Goal: Information Seeking & Learning: Check status

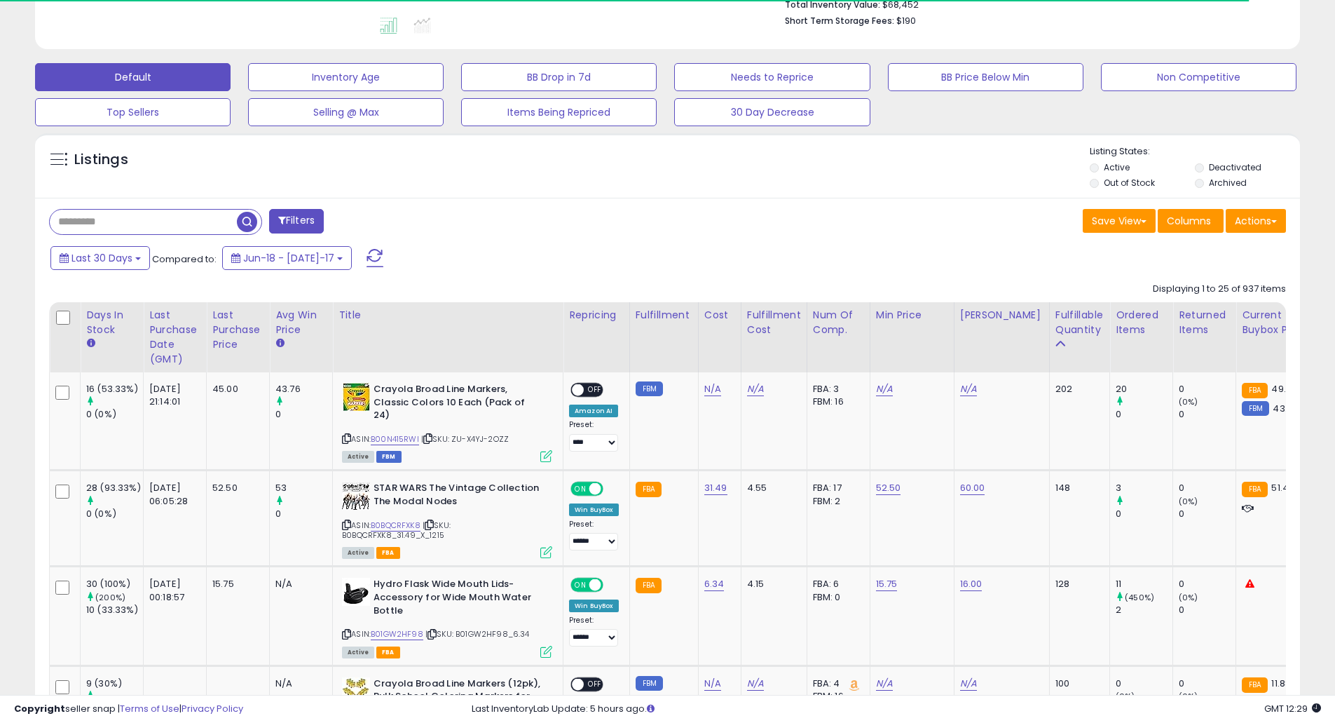
scroll to position [561, 0]
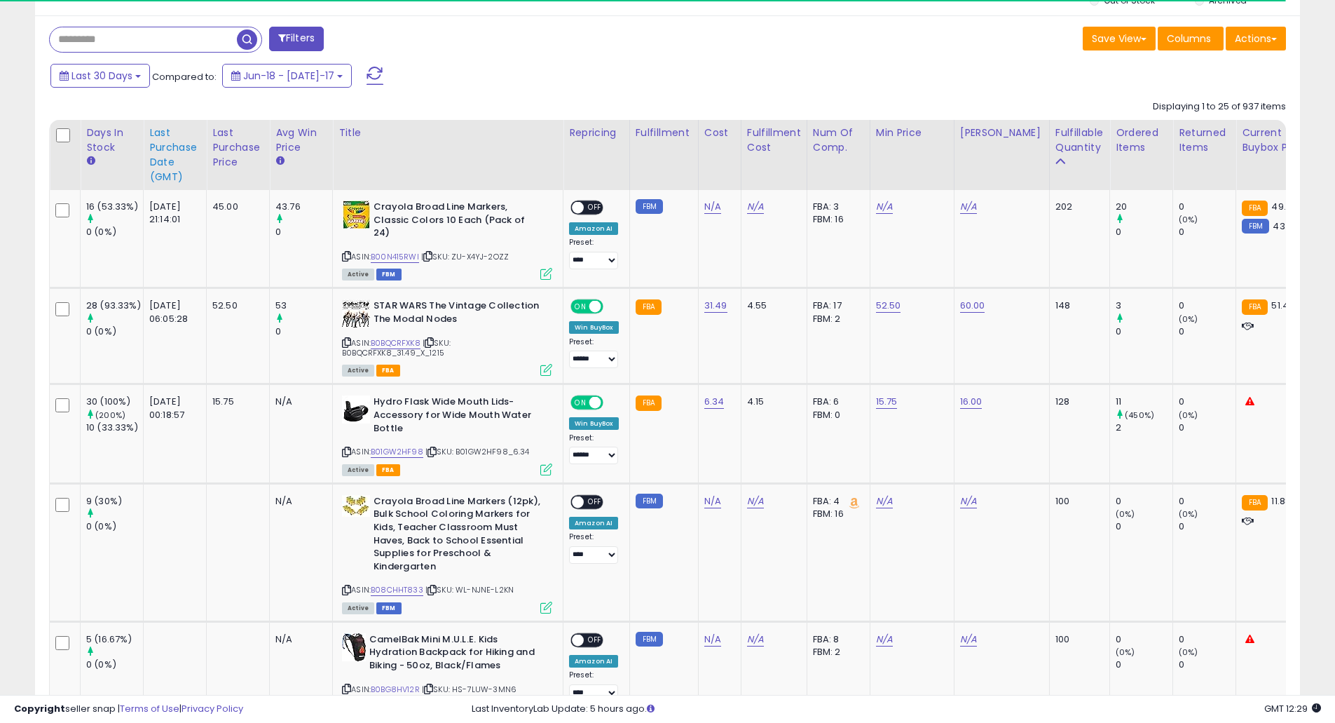
click at [158, 160] on div "Last Purchase Date (GMT)" at bounding box center [174, 154] width 51 height 59
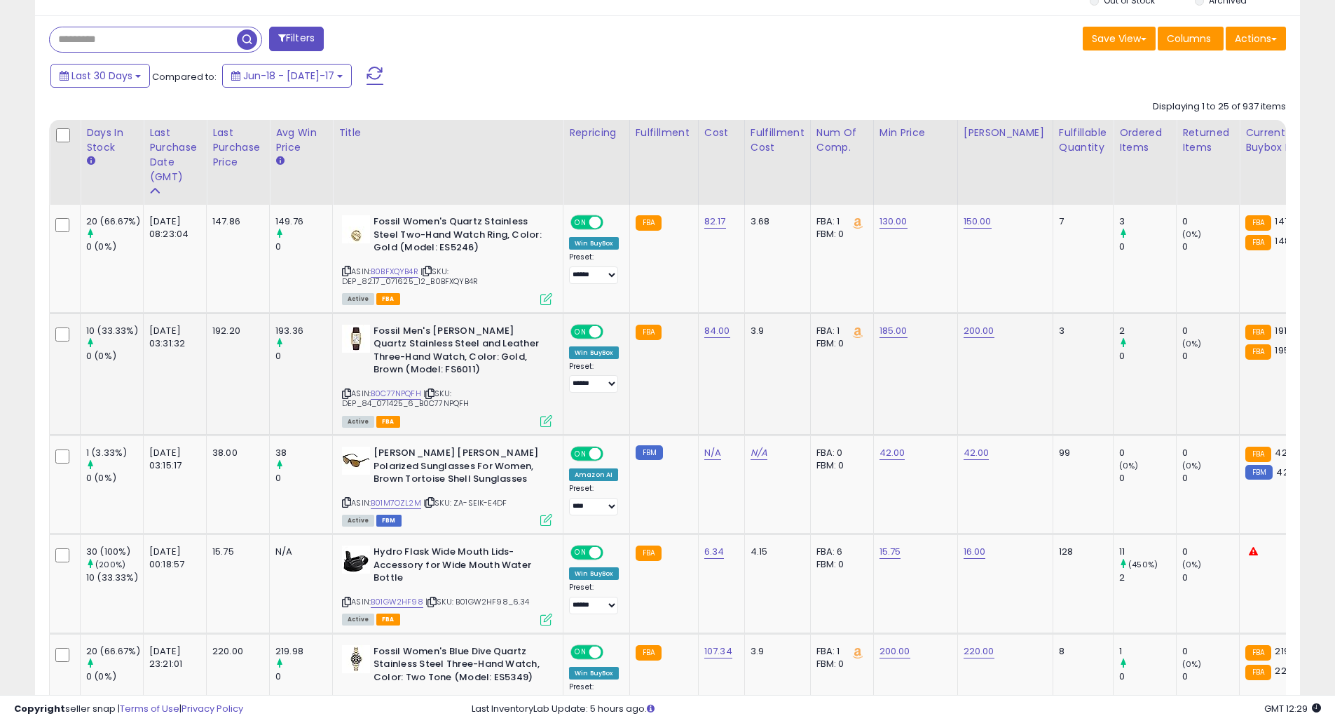
scroll to position [374, 0]
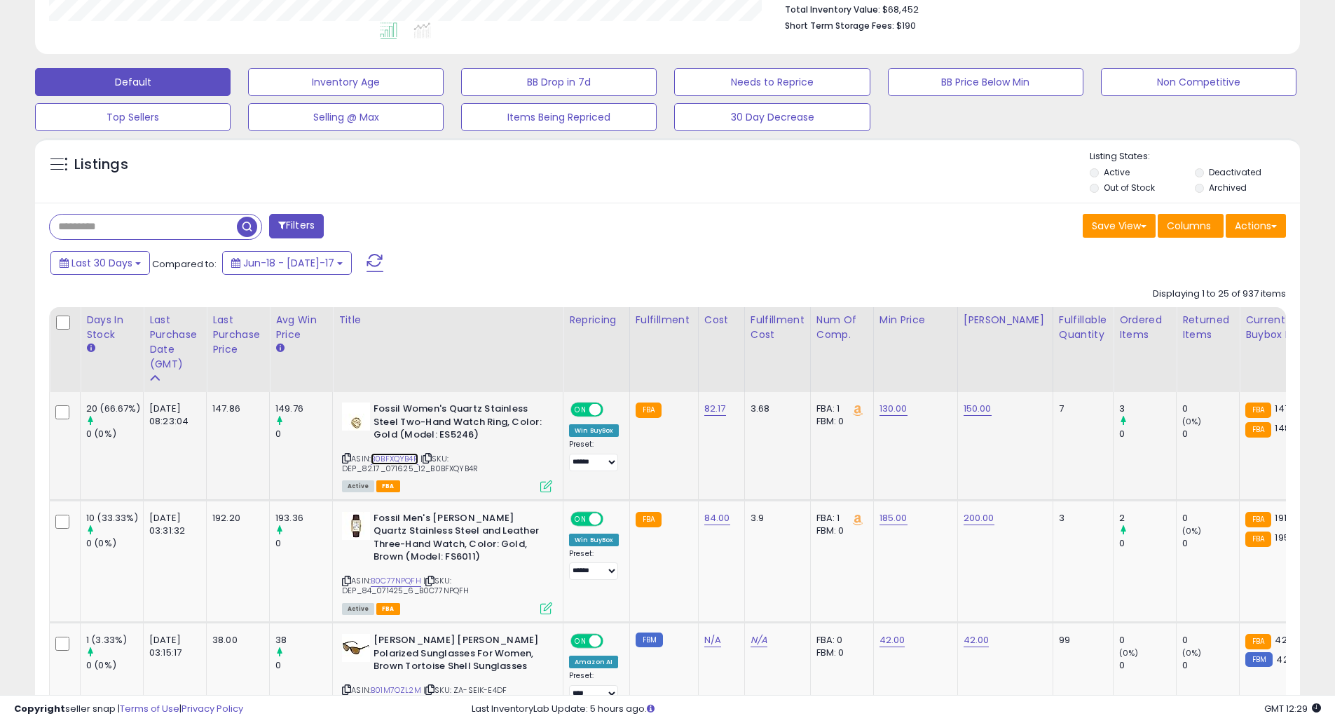
click at [386, 456] on link "B0BFXQYB4R" at bounding box center [395, 459] width 48 height 12
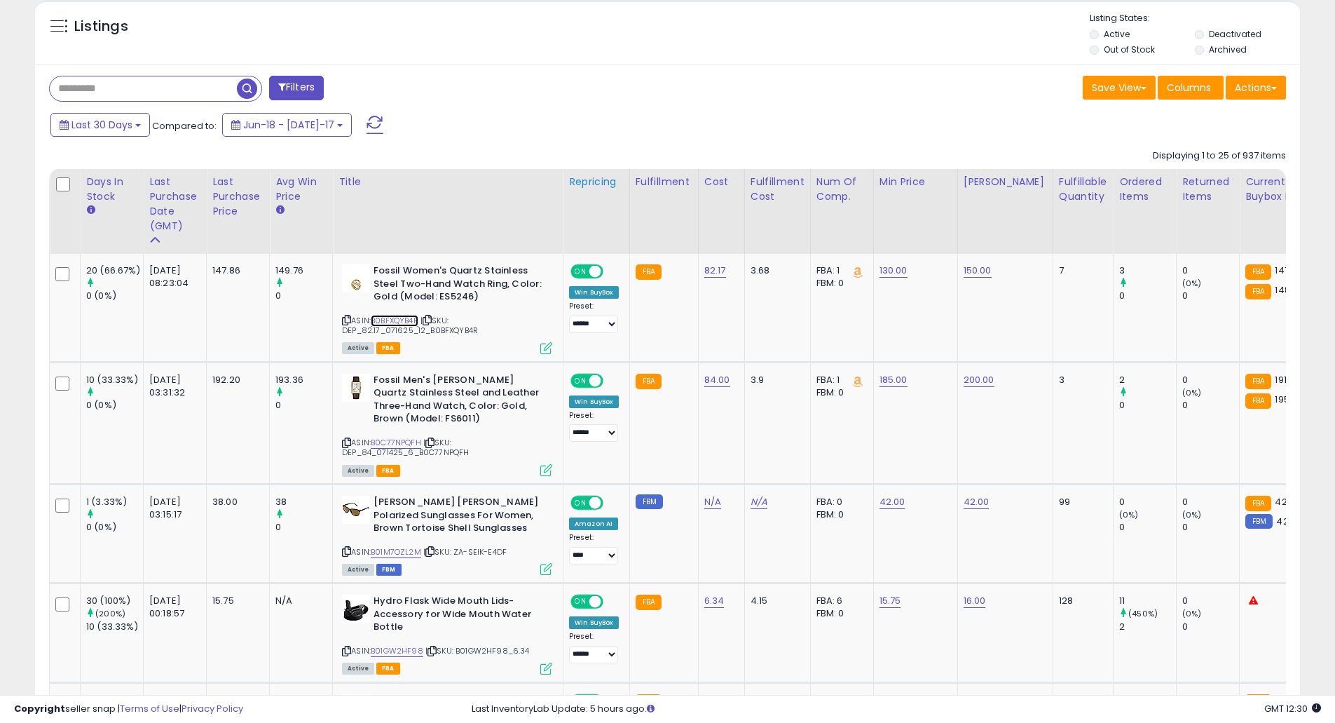
scroll to position [561, 0]
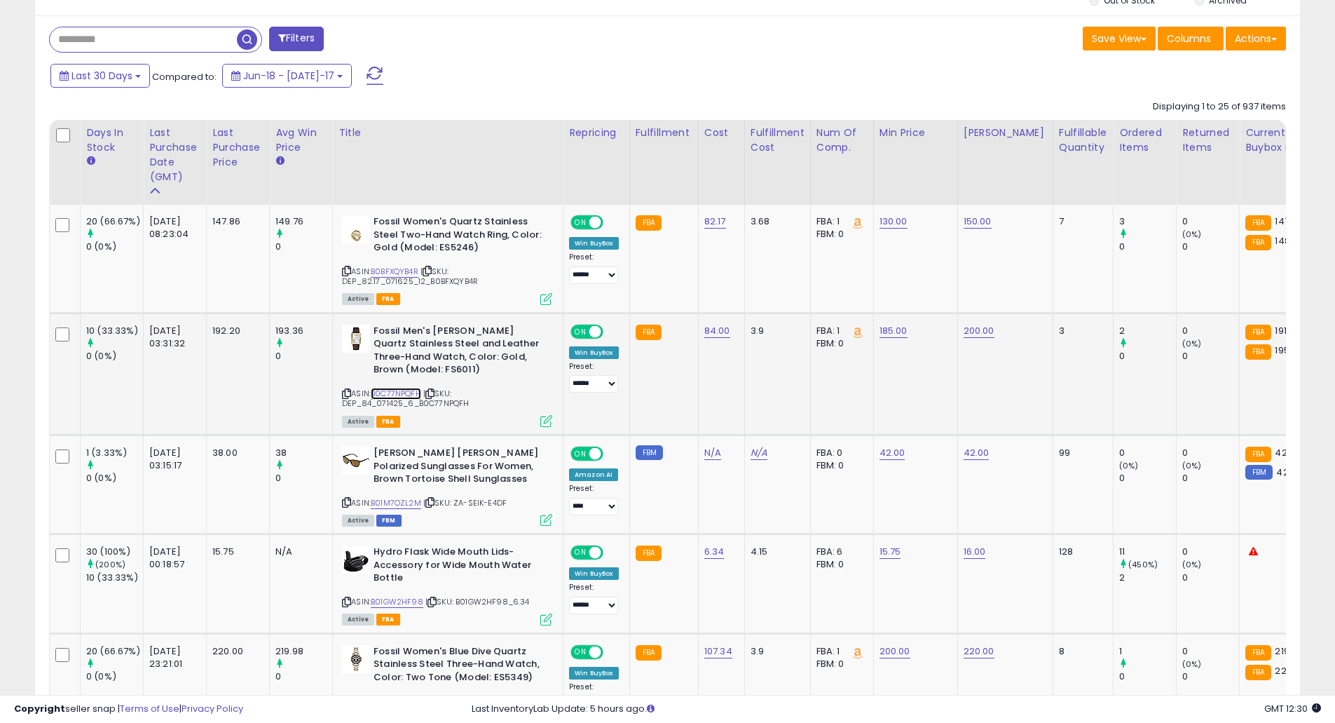
click at [393, 391] on link "B0C77NPQFH" at bounding box center [396, 394] width 50 height 12
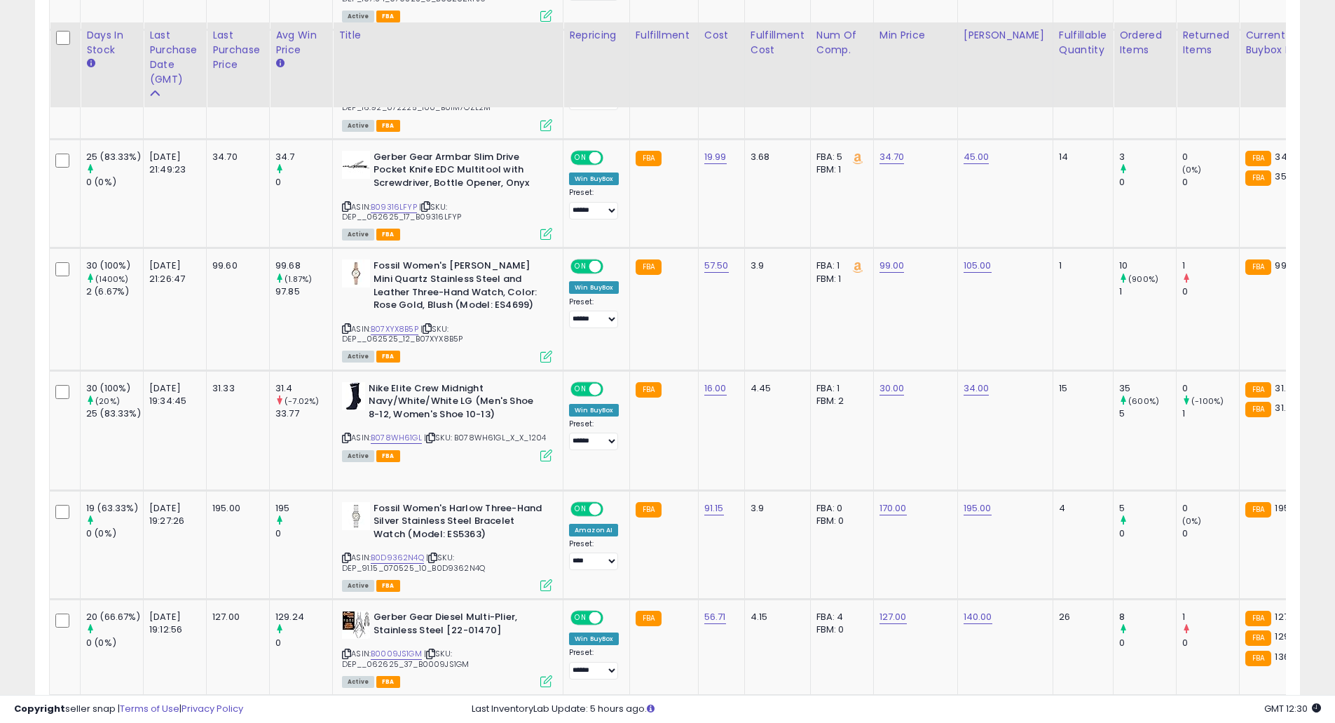
scroll to position [1308, 0]
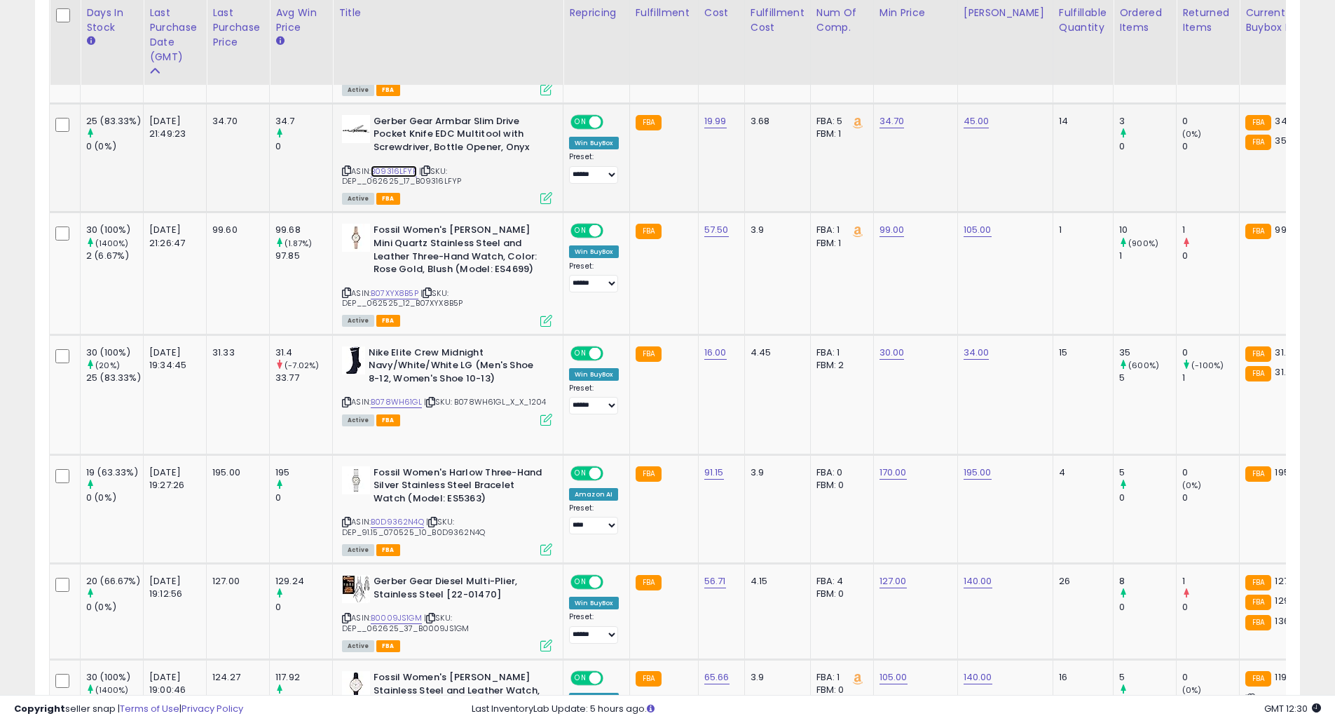
click at [402, 169] on link "B09316LFYP" at bounding box center [394, 171] width 46 height 12
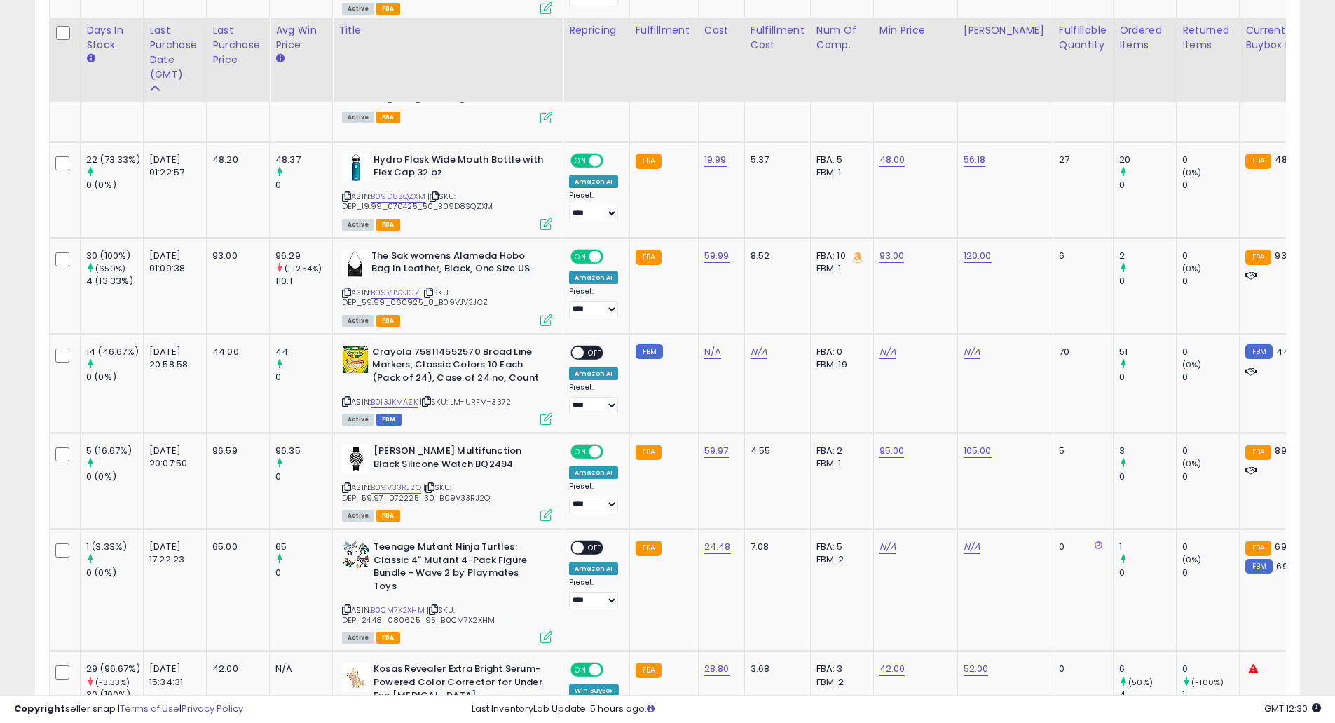
scroll to position [2803, 0]
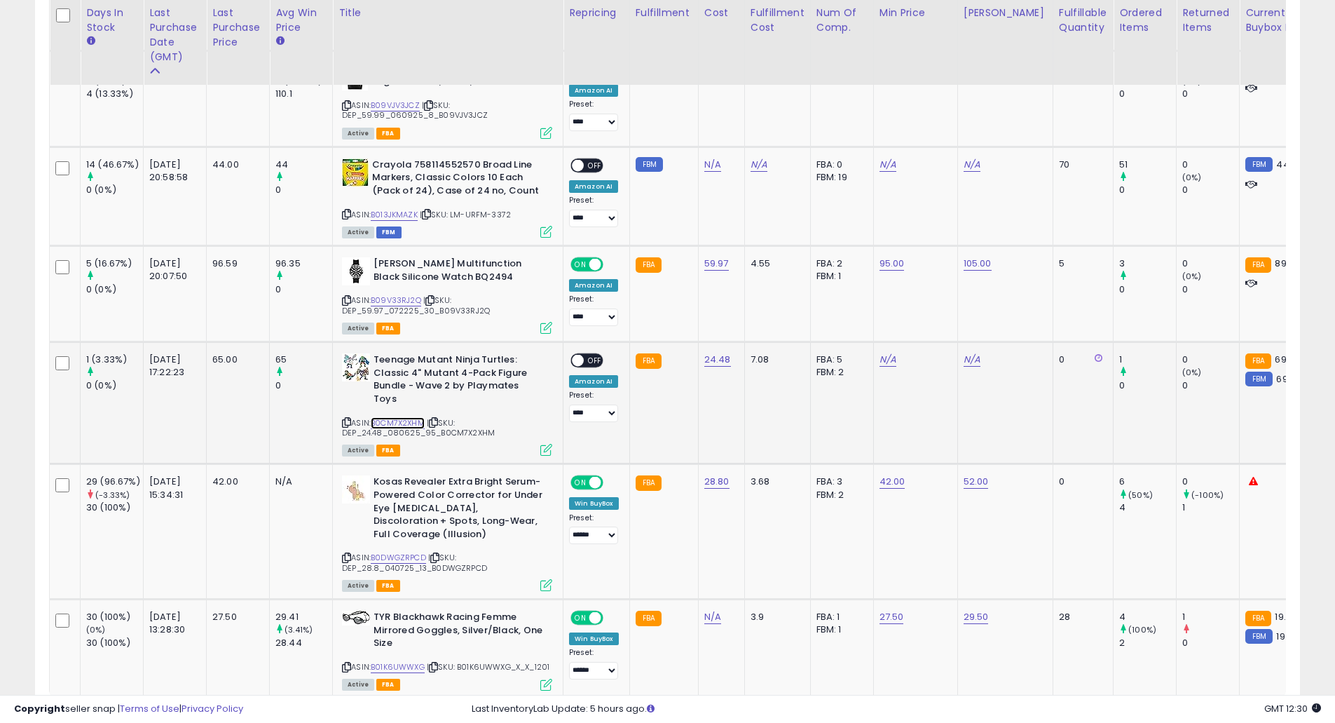
click at [404, 417] on link "B0CM7X2XHM" at bounding box center [398, 423] width 54 height 12
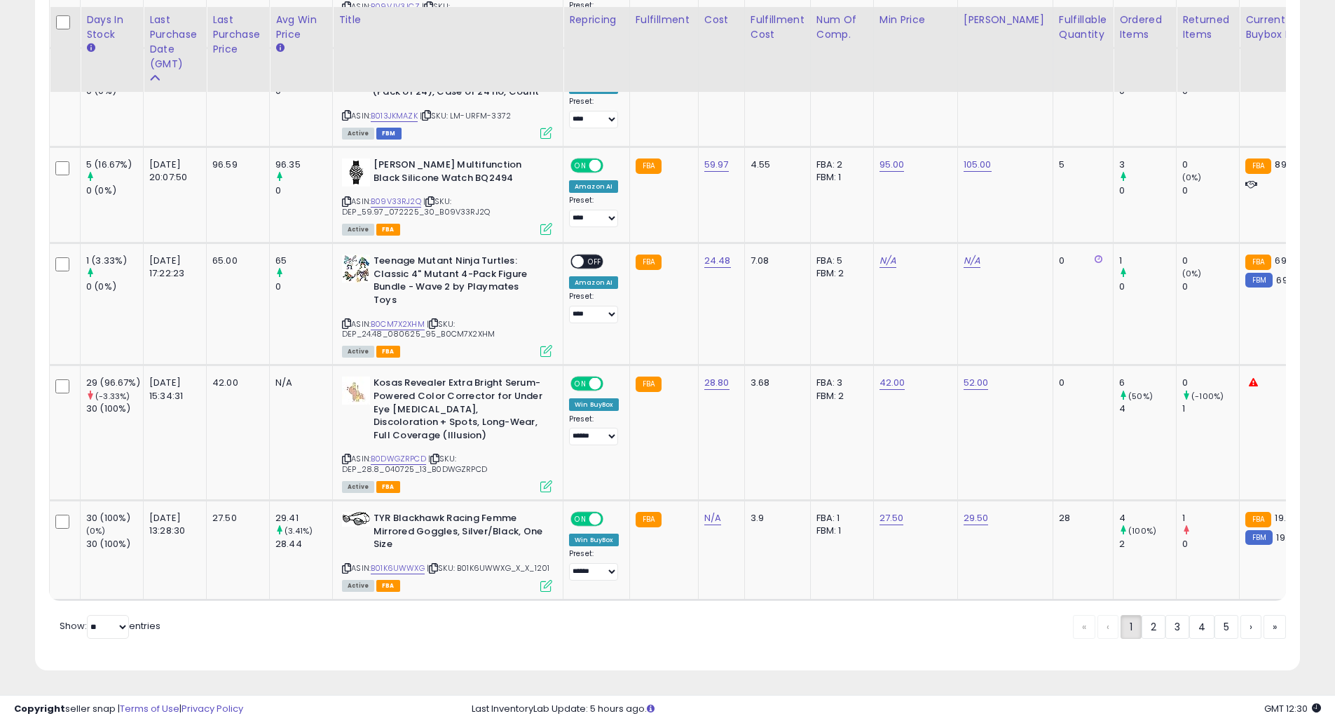
drag, startPoint x: 1152, startPoint y: 624, endPoint x: 686, endPoint y: 443, distance: 499.9
click at [1189, 624] on link "2" at bounding box center [1201, 627] width 25 height 24
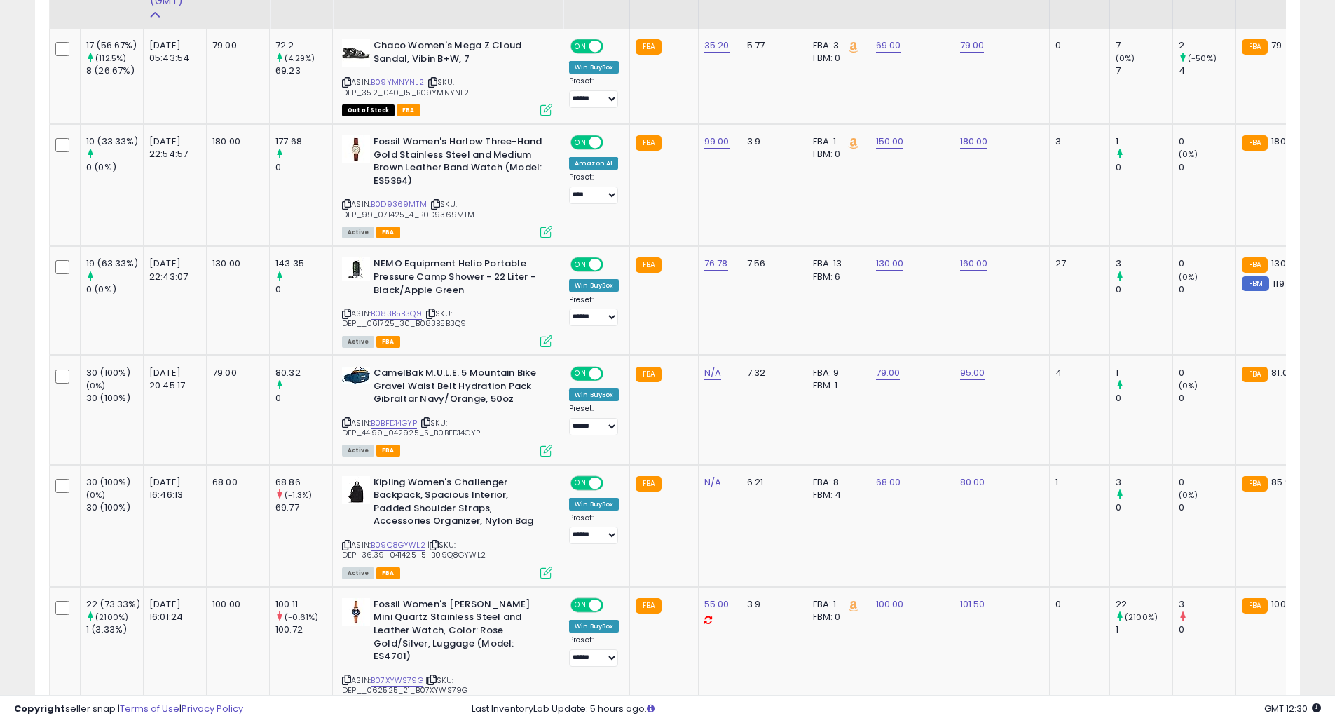
scroll to position [549, 0]
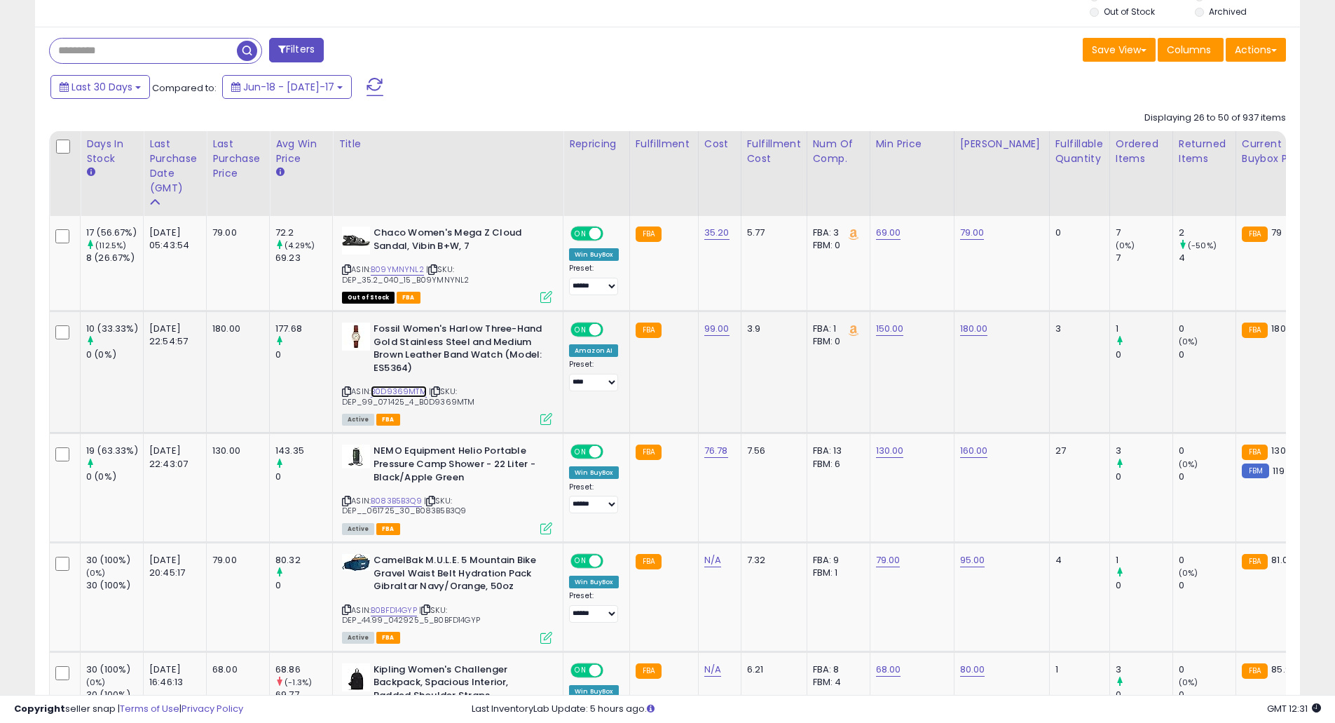
click at [402, 392] on link "B0D9369MTM" at bounding box center [399, 391] width 56 height 12
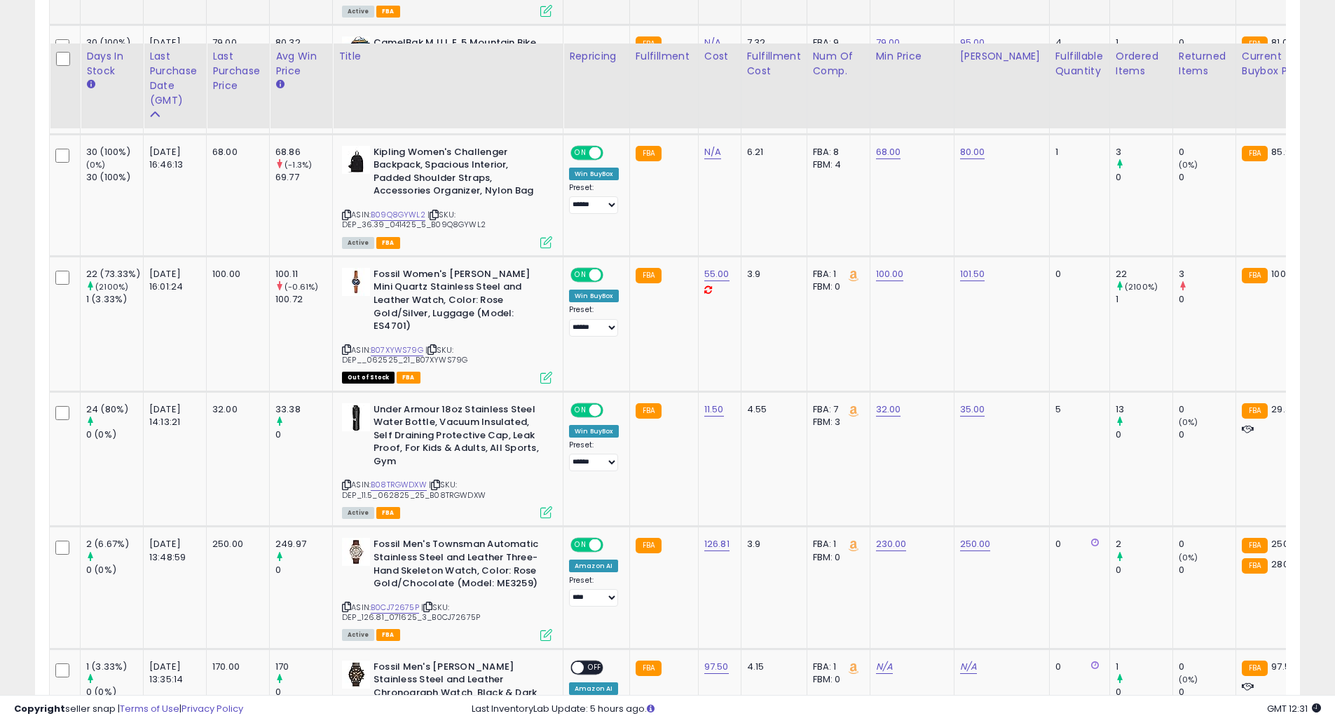
scroll to position [1110, 0]
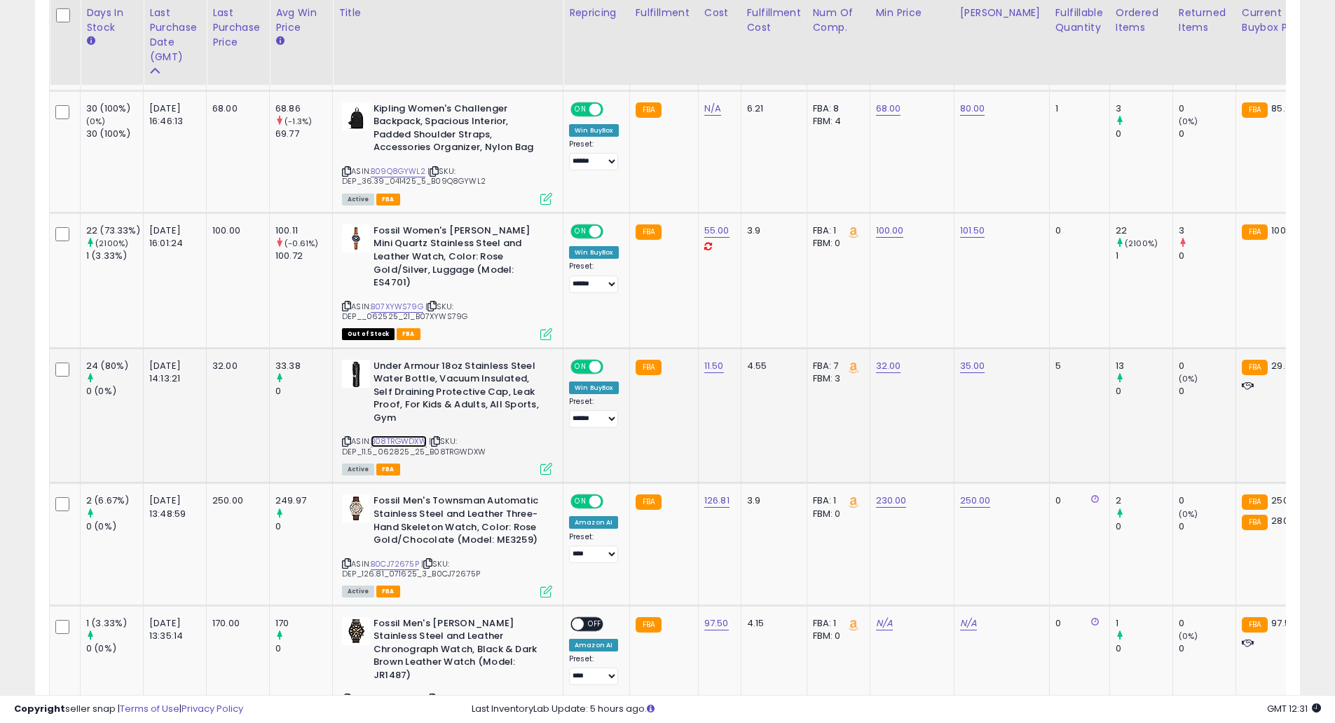
click at [414, 435] on link "B08TRGWDXW" at bounding box center [399, 441] width 56 height 12
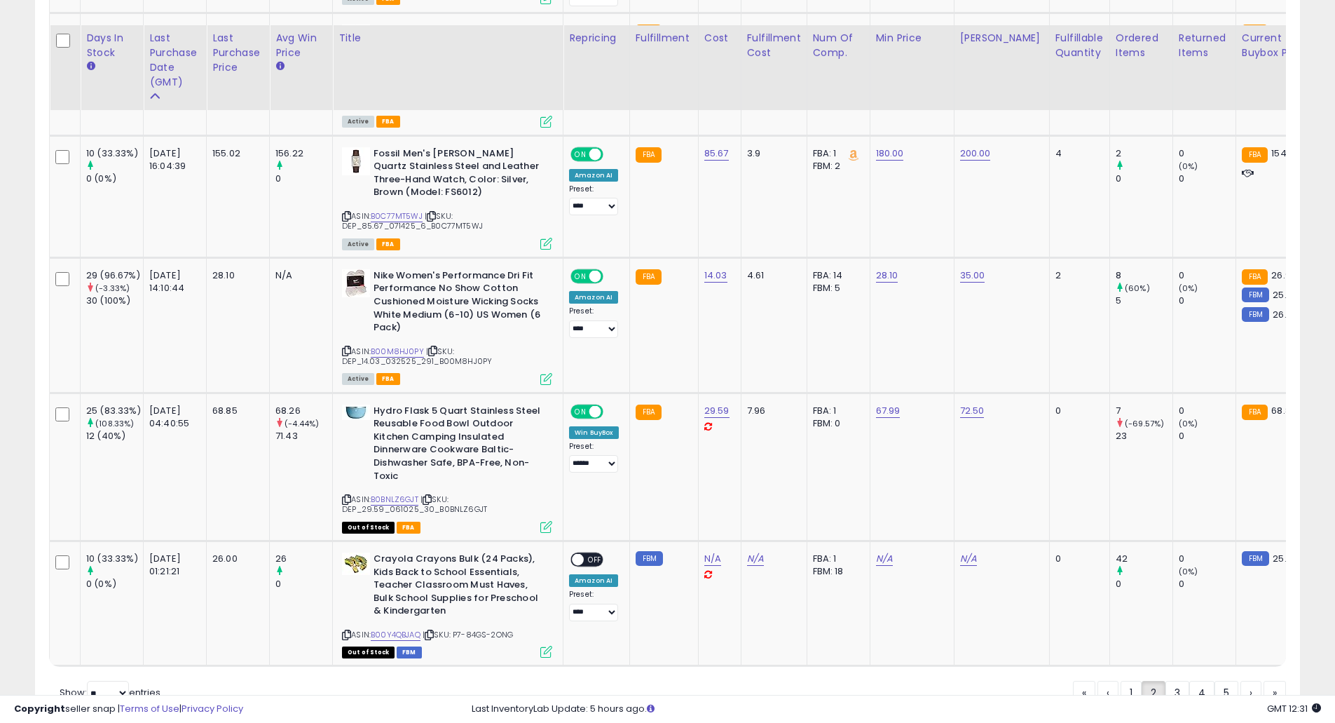
scroll to position [3100, 0]
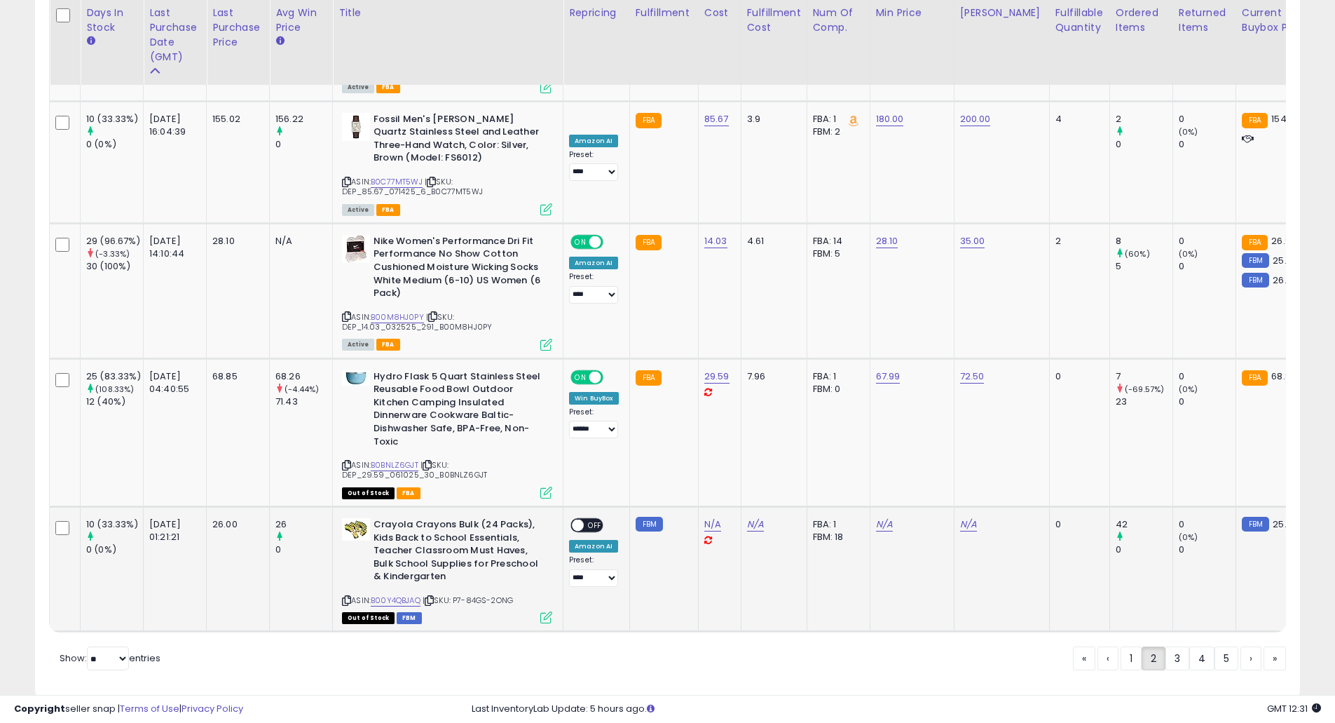
click at [425, 557] on div "ASIN: B00Y4QBJAQ | SKU: P7-84GS-2ONG Out of Stock FBM" at bounding box center [447, 570] width 210 height 104
click at [415, 594] on link "B00Y4QBJAQ" at bounding box center [396, 600] width 50 height 12
click at [1215, 646] on link "3" at bounding box center [1227, 658] width 24 height 24
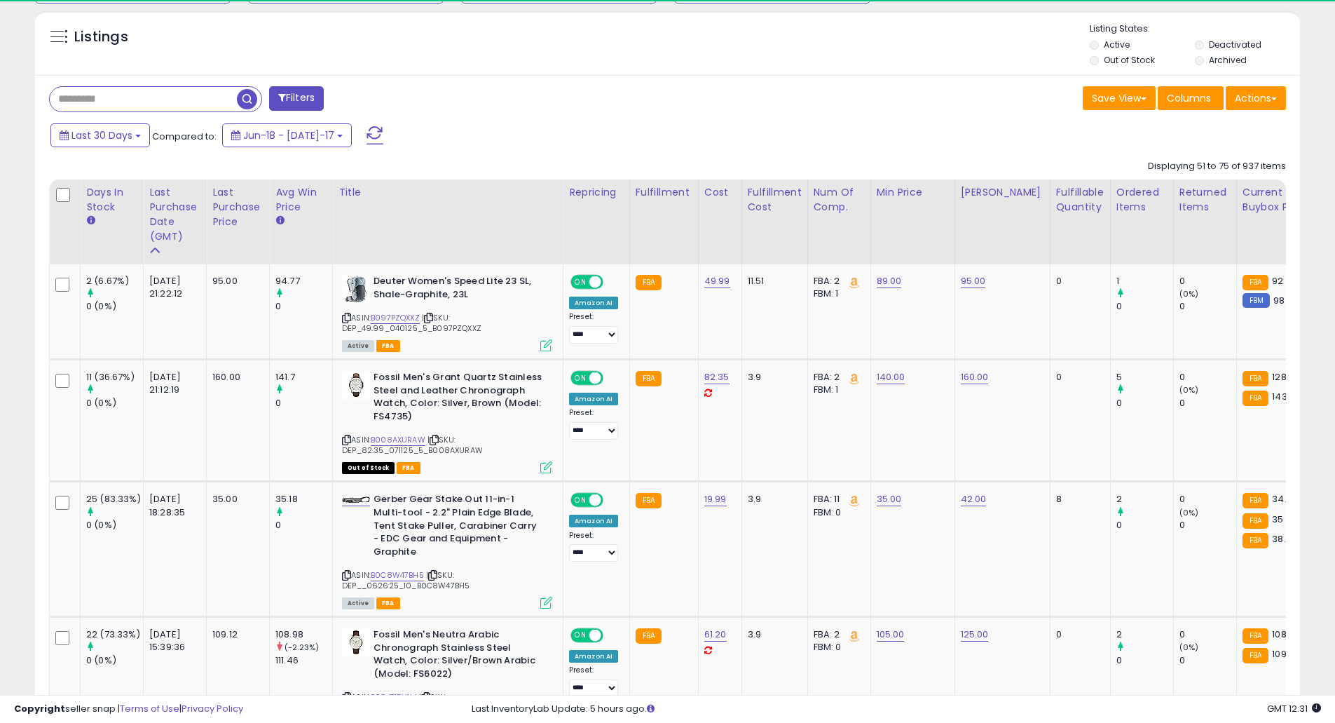
scroll to position [549, 0]
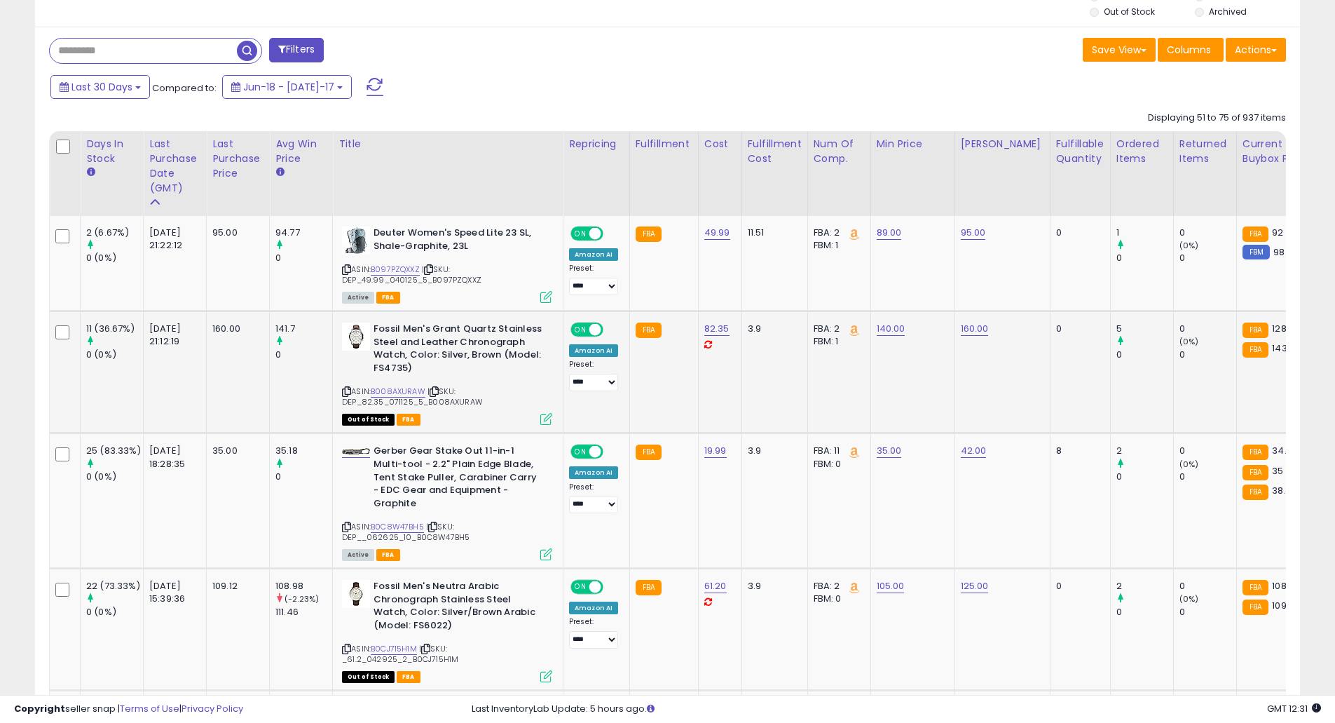
click at [392, 385] on div "ASIN: B008AXURAW | SKU: DEP_82.35_071125_5_B008AXURAW Out of Stock FBA" at bounding box center [447, 372] width 210 height 101
click at [390, 390] on link "B008AXURAW" at bounding box center [398, 391] width 55 height 12
